Goal: Task Accomplishment & Management: Manage account settings

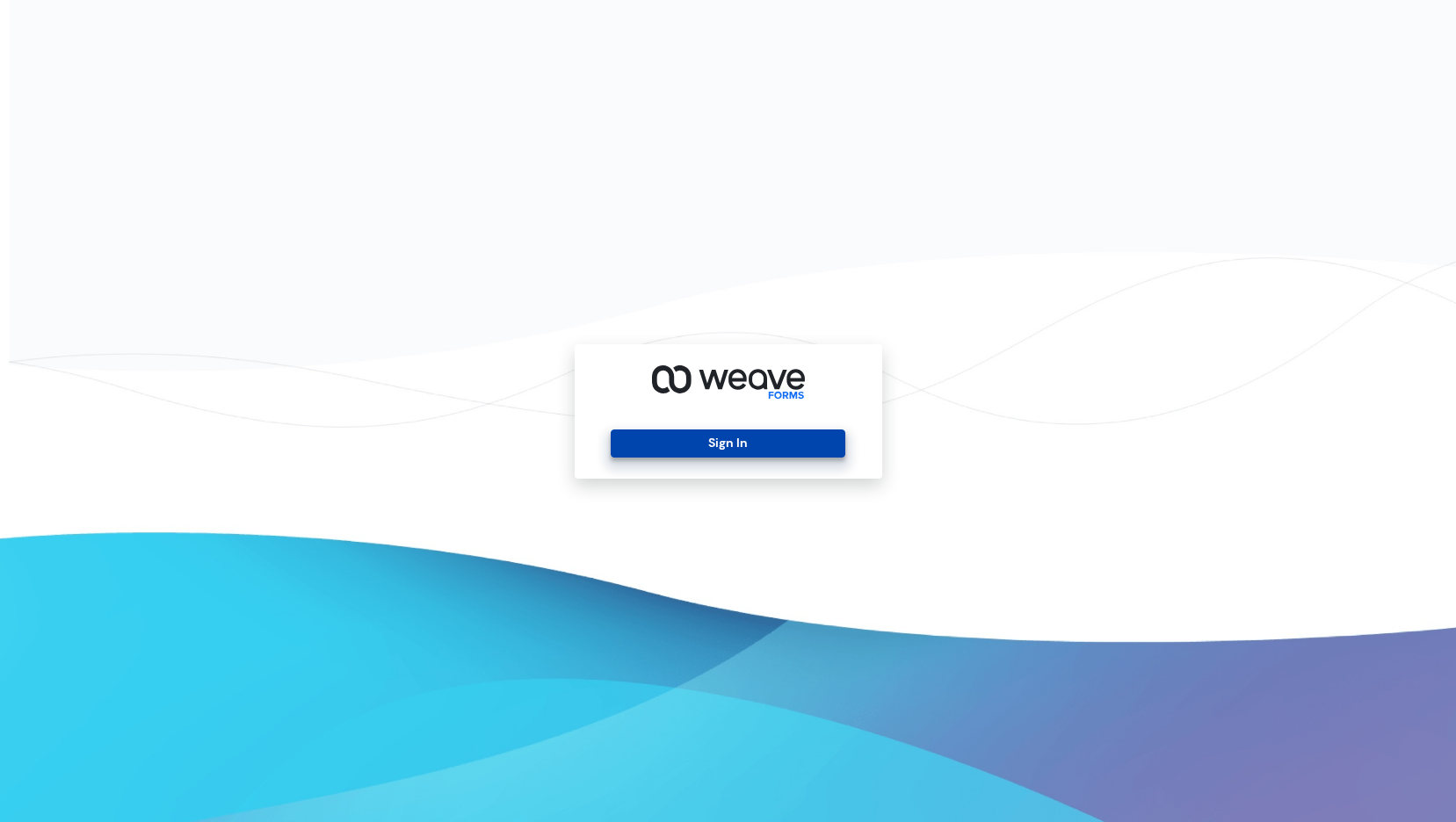
click at [790, 450] on button "Sign In" at bounding box center [727, 444] width 235 height 28
